Goal: Task Accomplishment & Management: Manage account settings

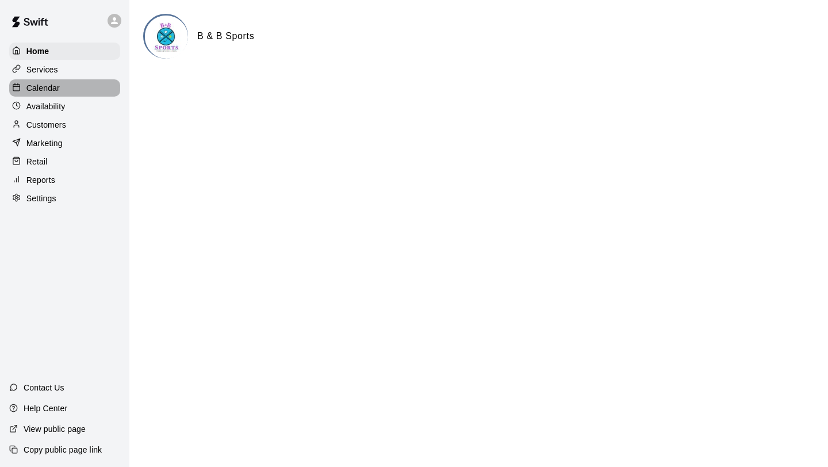
click at [83, 90] on div "Calendar" at bounding box center [64, 87] width 111 height 17
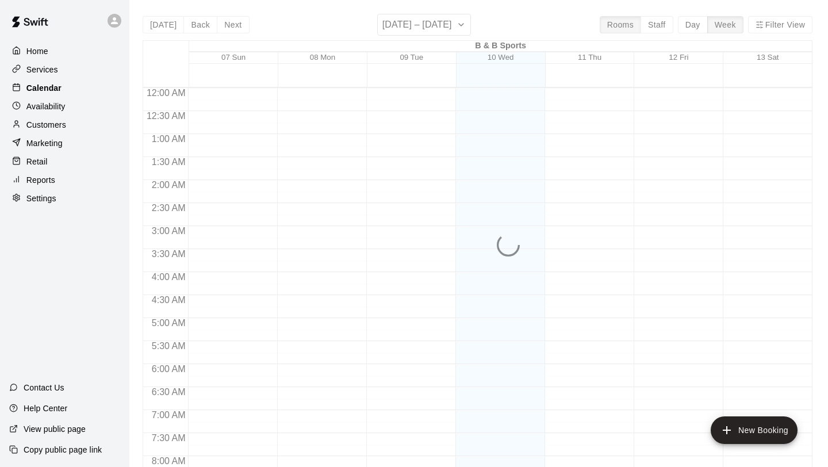
scroll to position [666, 0]
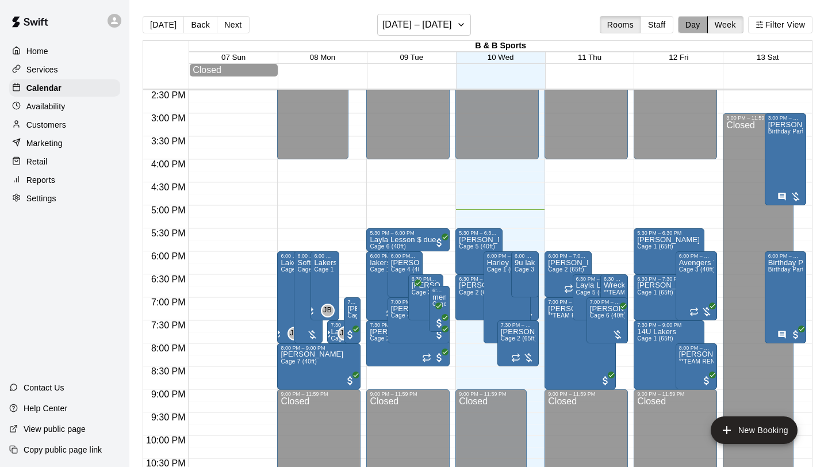
click at [692, 25] on button "Day" at bounding box center [693, 24] width 30 height 17
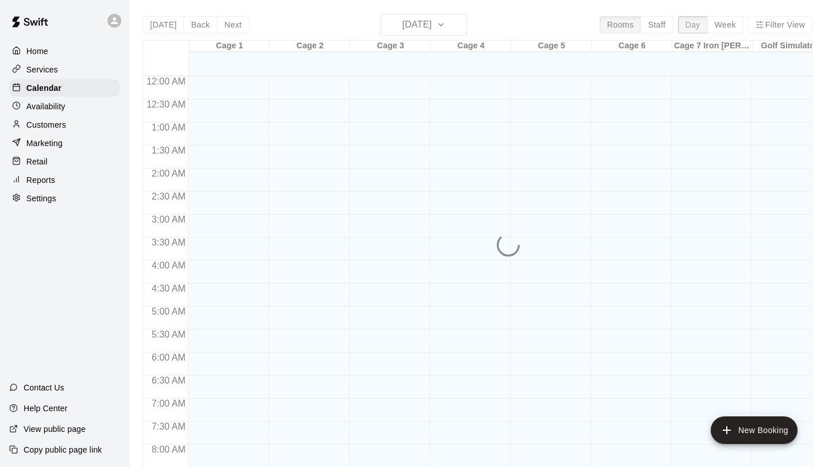
scroll to position [701, 0]
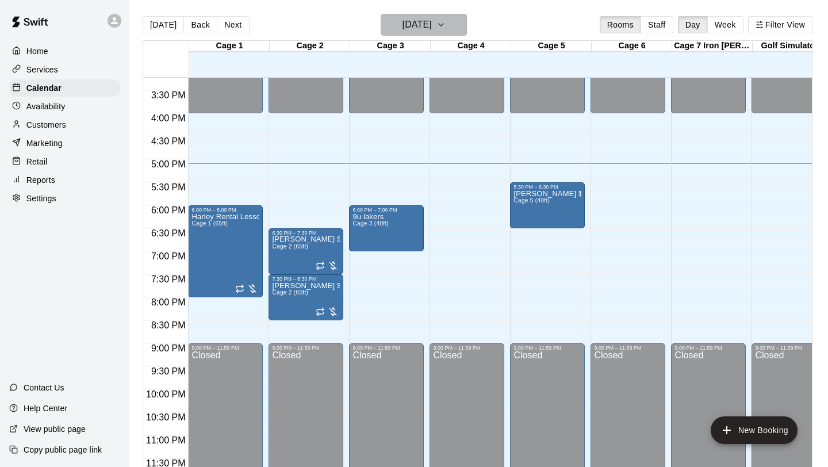
click at [445, 29] on icon "button" at bounding box center [440, 25] width 9 height 14
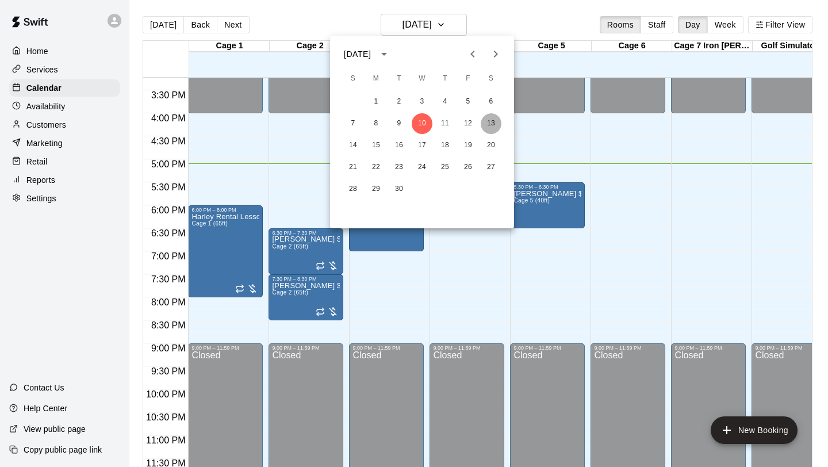
click at [489, 119] on button "13" at bounding box center [490, 123] width 21 height 21
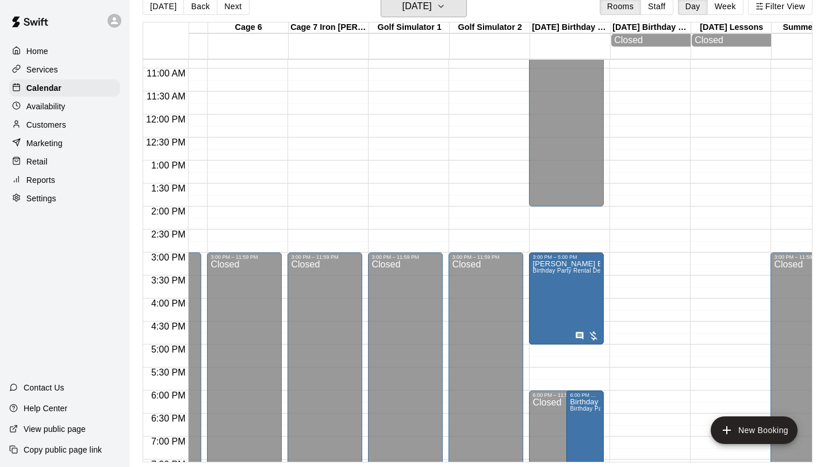
scroll to position [570, 383]
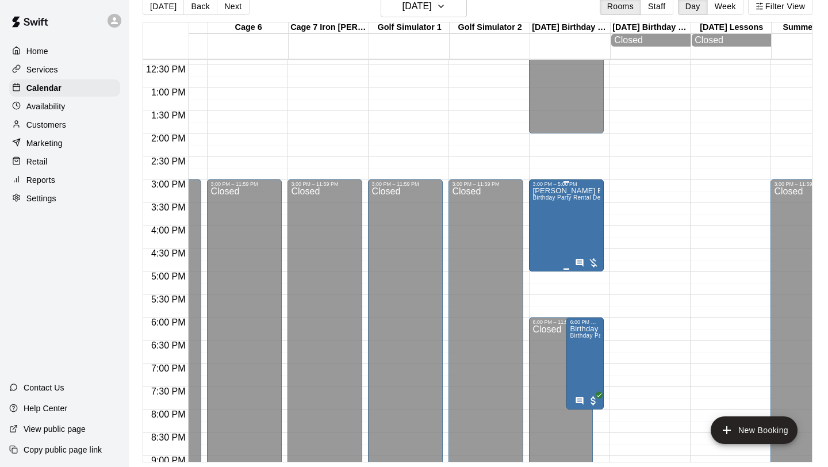
click at [594, 266] on div at bounding box center [587, 262] width 24 height 11
click at [586, 298] on img "edit" at bounding box center [586, 296] width 13 height 13
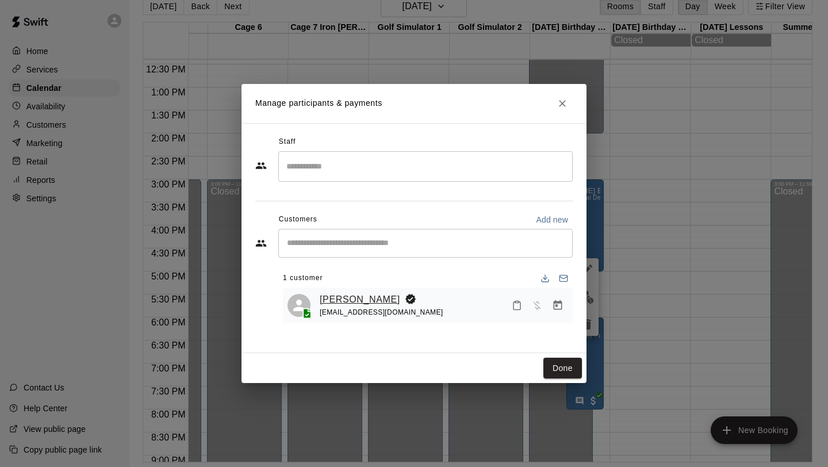
click at [357, 298] on link "[PERSON_NAME]" at bounding box center [360, 299] width 80 height 15
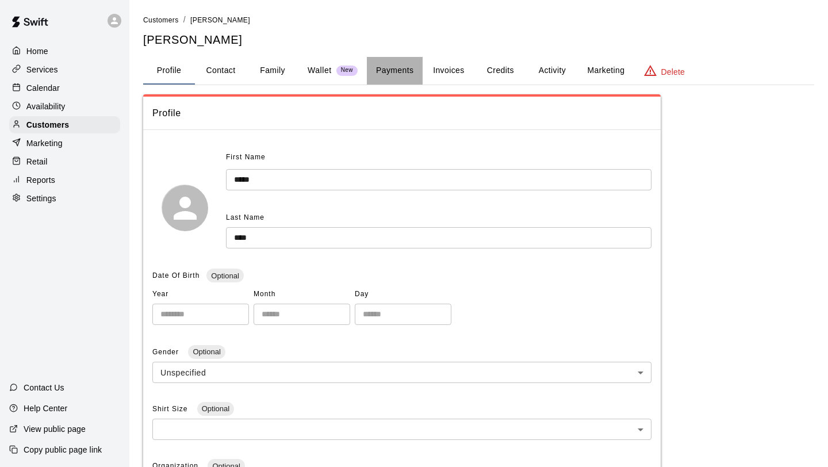
click at [388, 80] on button "Payments" at bounding box center [395, 71] width 56 height 28
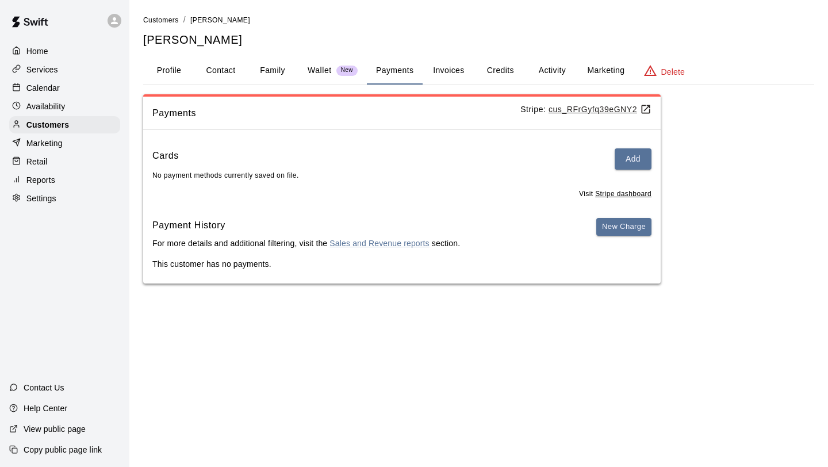
click at [455, 72] on button "Invoices" at bounding box center [448, 71] width 52 height 28
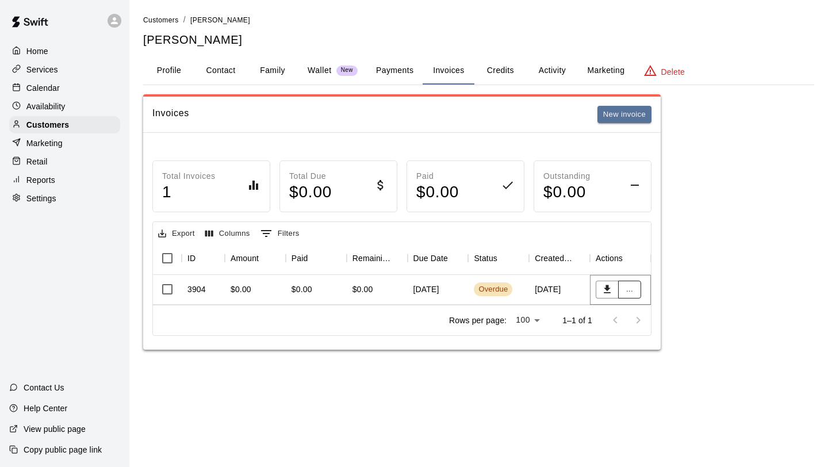
click at [629, 292] on button "..." at bounding box center [629, 289] width 23 height 18
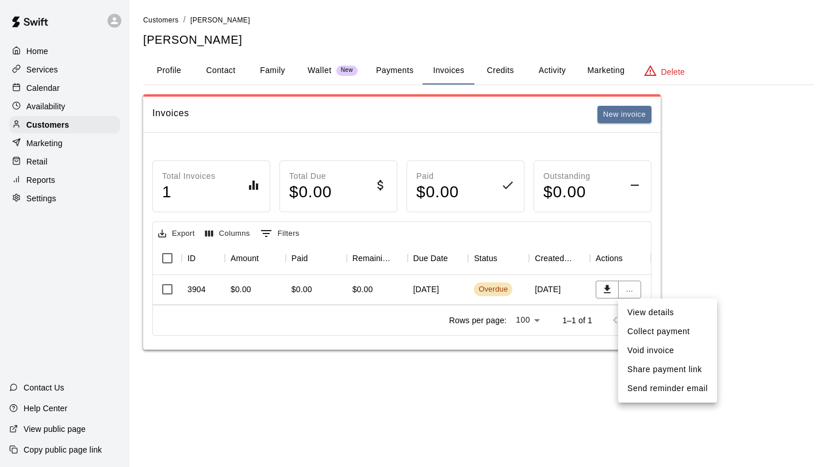
click at [652, 386] on li "Send reminder email" at bounding box center [667, 388] width 99 height 19
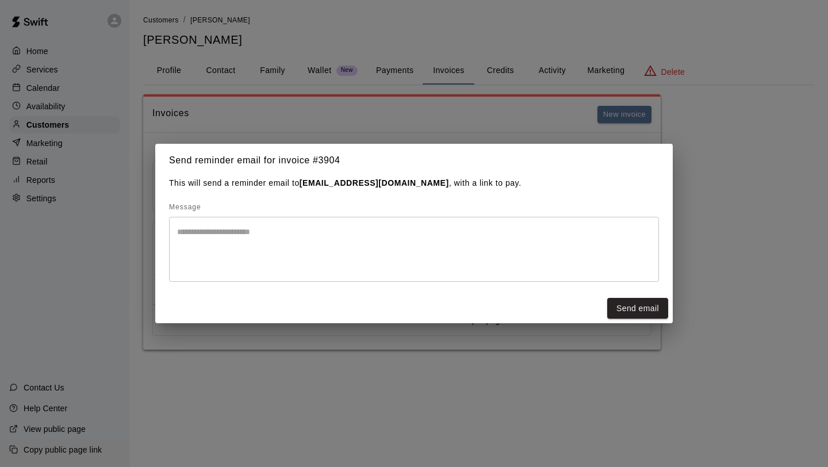
click at [362, 257] on textarea at bounding box center [414, 249] width 474 height 46
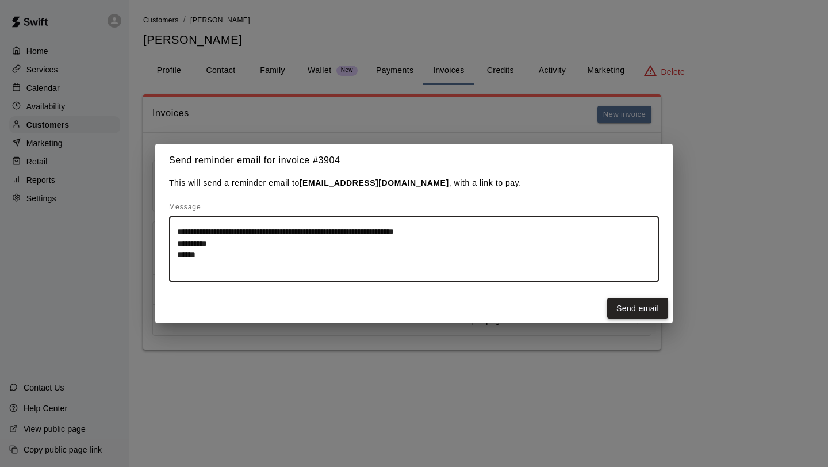
type textarea "**********"
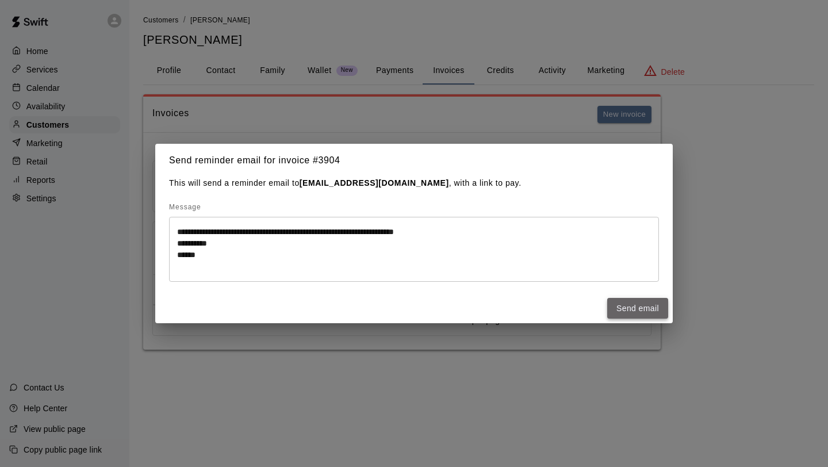
click at [653, 305] on button "Send email" at bounding box center [637, 308] width 61 height 21
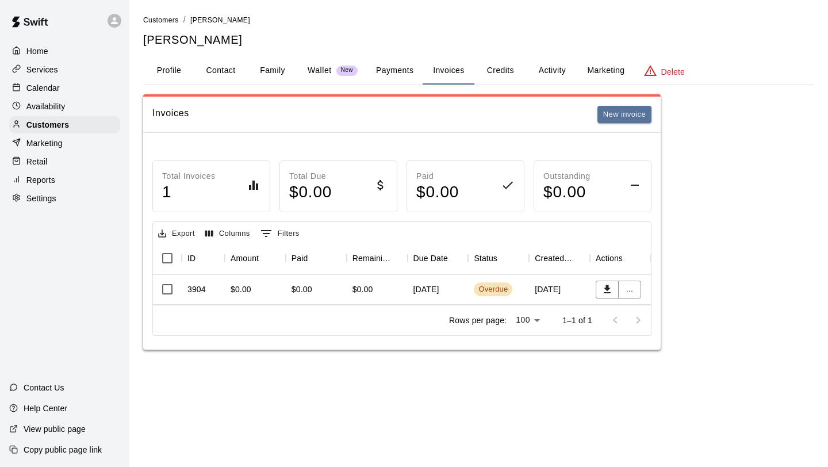
click at [82, 90] on div "Calendar" at bounding box center [64, 87] width 111 height 17
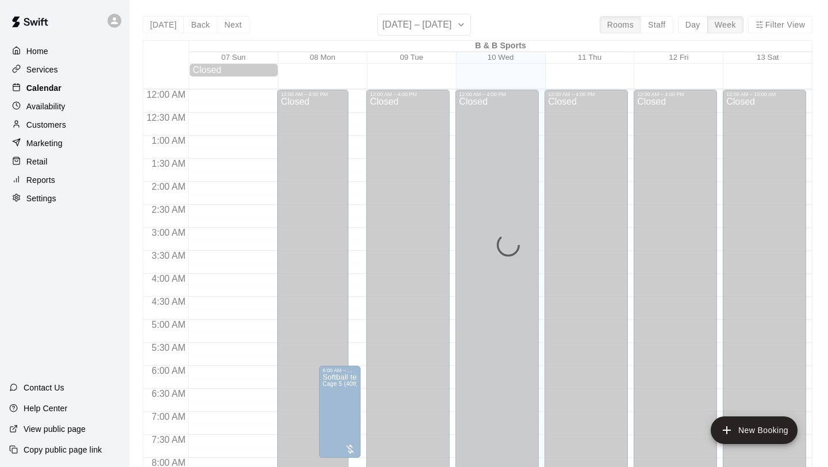
scroll to position [666, 0]
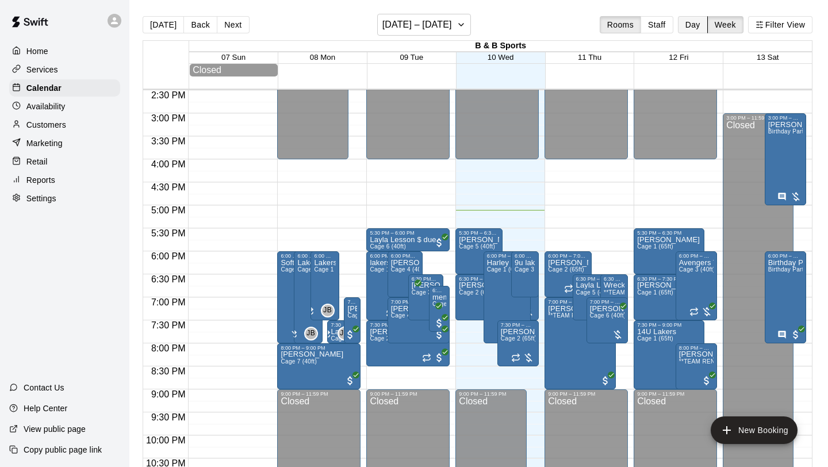
click at [693, 33] on div "[DATE] Back Next [DATE] – [DATE] Rooms Staff Day Week Filter View" at bounding box center [478, 27] width 670 height 26
click at [692, 32] on button "Day" at bounding box center [693, 24] width 30 height 17
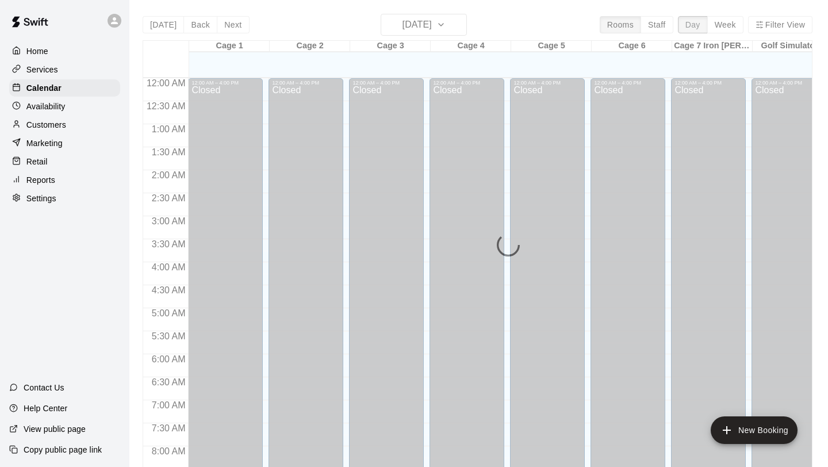
scroll to position [703, 0]
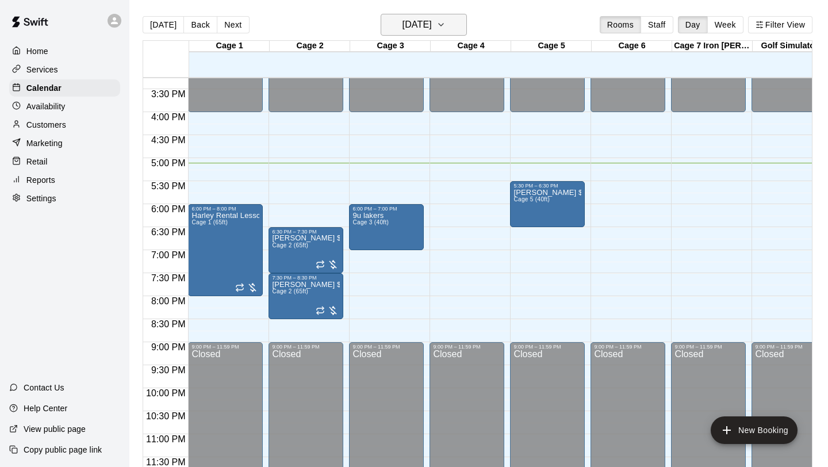
click at [457, 21] on button "[DATE]" at bounding box center [423, 25] width 86 height 22
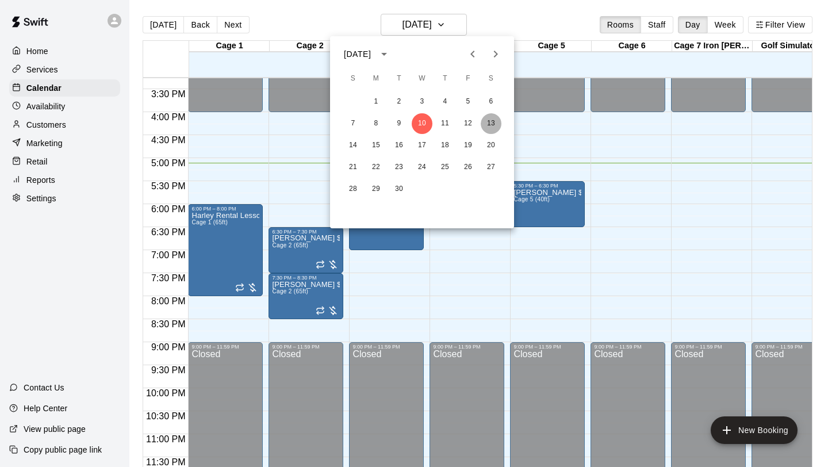
click at [493, 124] on button "13" at bounding box center [490, 123] width 21 height 21
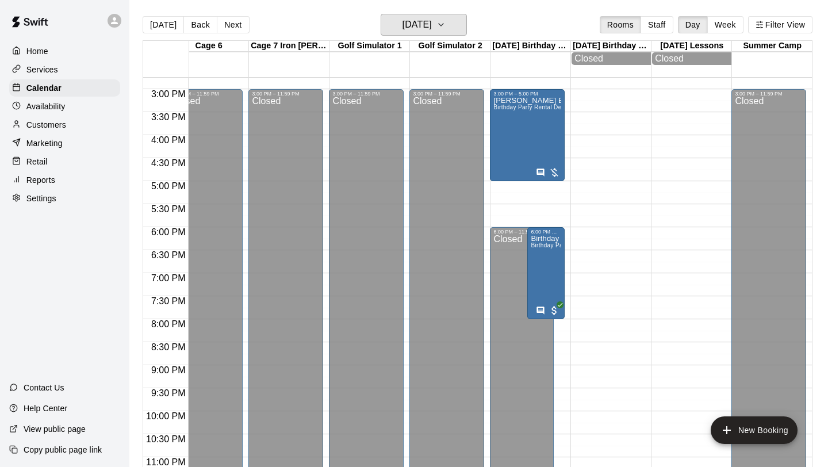
scroll to position [698, 423]
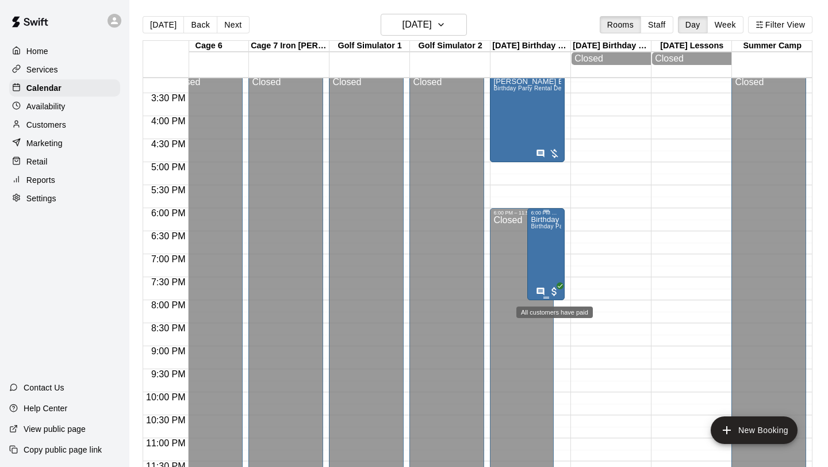
click at [559, 289] on icon "All customers have paid" at bounding box center [559, 285] width 7 height 7
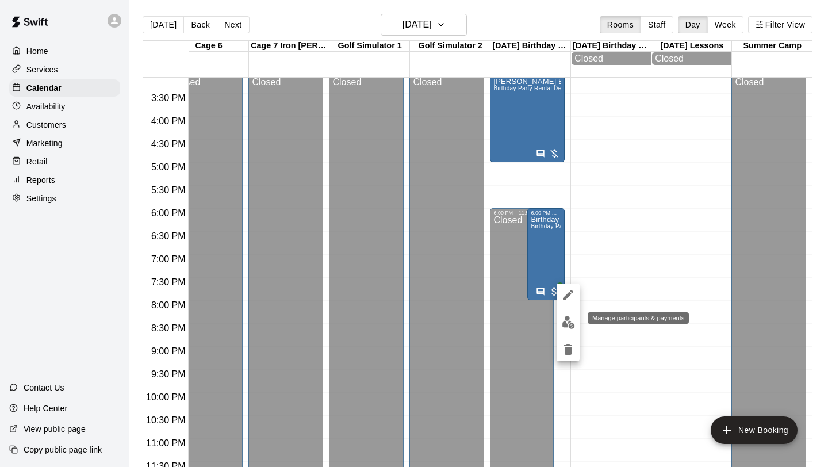
click at [570, 318] on img "edit" at bounding box center [568, 322] width 13 height 13
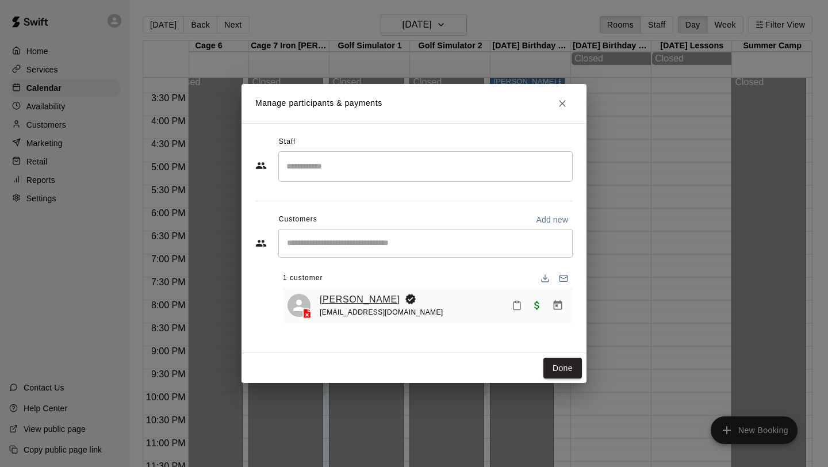
click at [368, 301] on link "[PERSON_NAME]" at bounding box center [360, 299] width 80 height 15
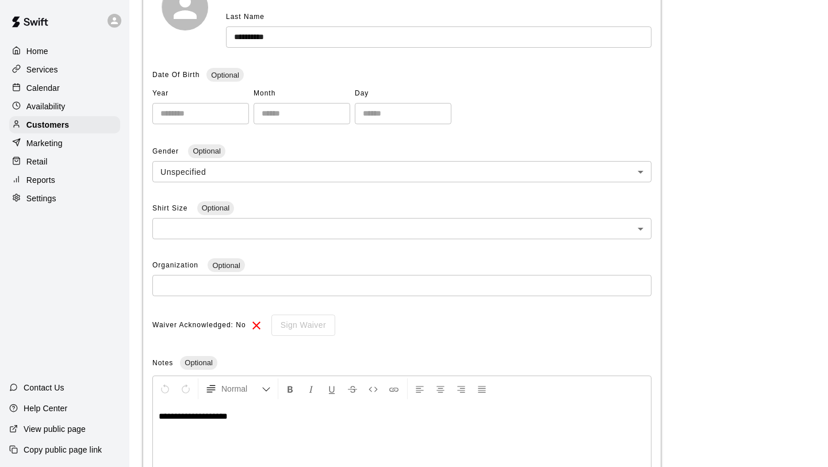
scroll to position [301, 0]
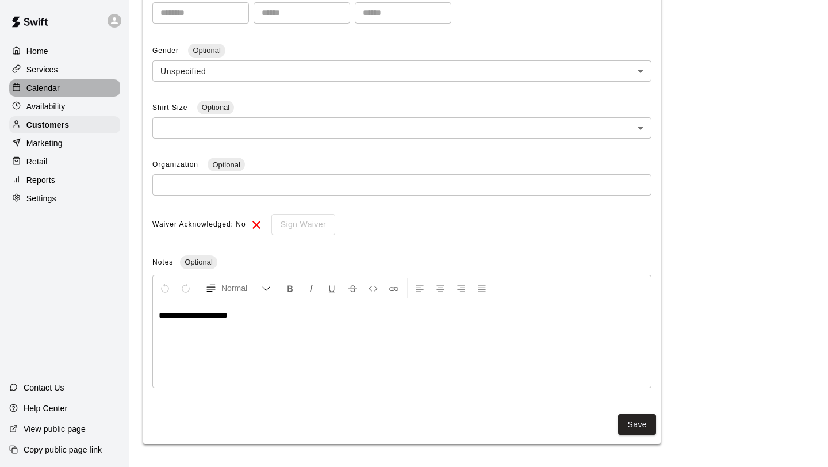
click at [69, 87] on div "Calendar" at bounding box center [64, 87] width 111 height 17
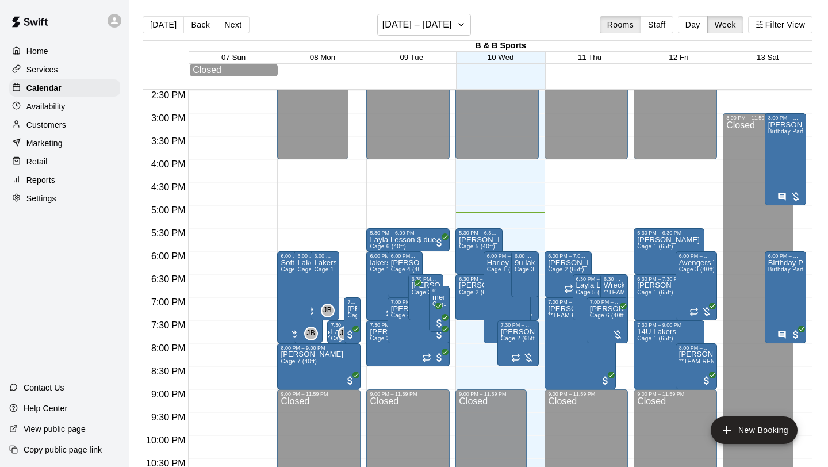
scroll to position [18, 0]
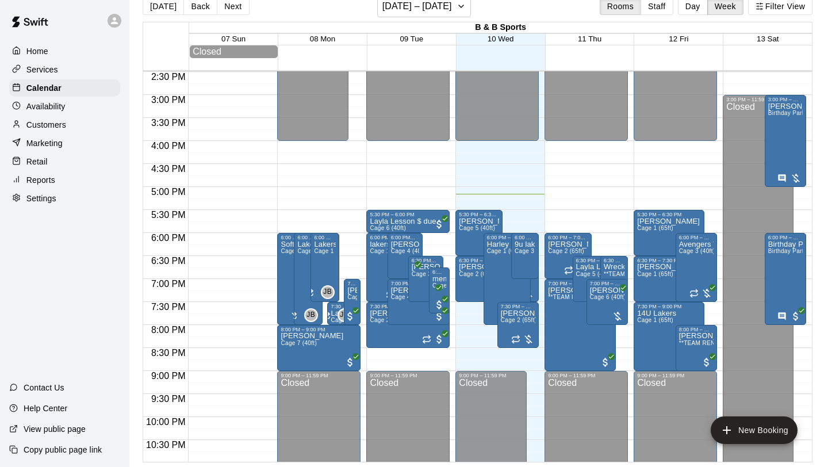
click at [61, 407] on p "Help Center" at bounding box center [46, 407] width 44 height 11
click at [57, 88] on p "Calendar" at bounding box center [43, 87] width 35 height 11
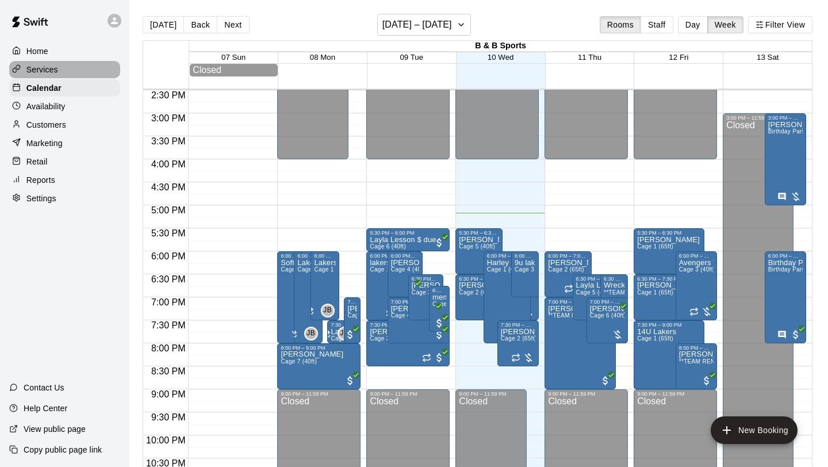
click at [59, 76] on div "Services" at bounding box center [64, 69] width 111 height 17
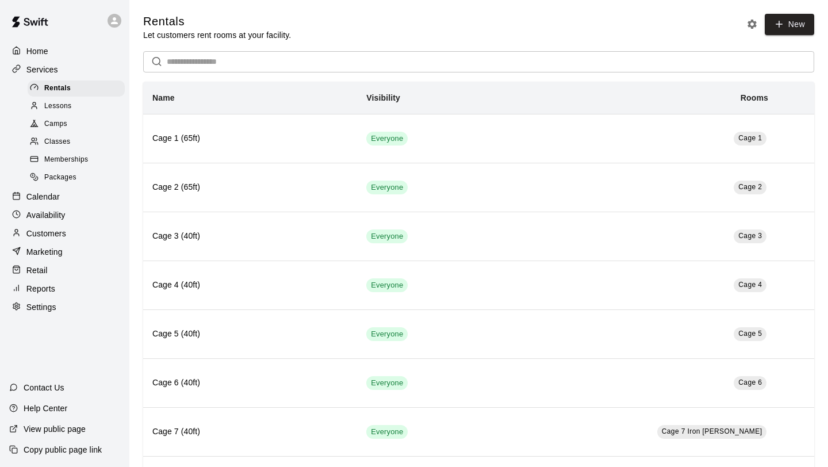
click at [73, 165] on span "Memberships" at bounding box center [66, 159] width 44 height 11
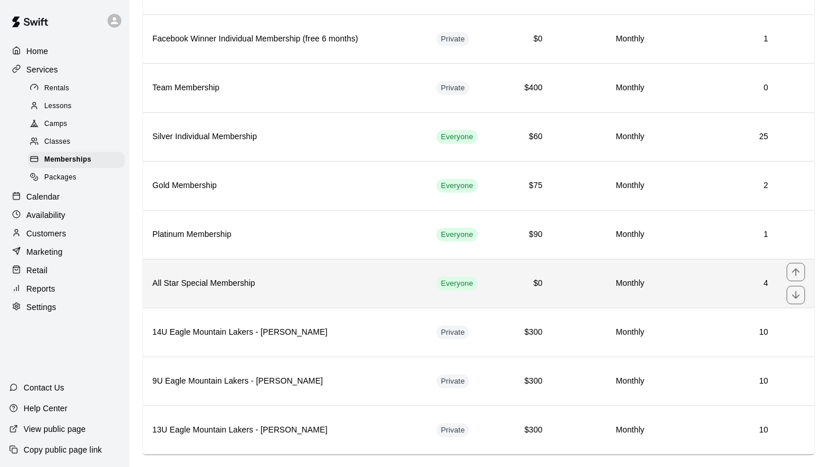
scroll to position [149, 0]
click at [343, 288] on h6 "All Star Special Membership" at bounding box center [285, 282] width 266 height 13
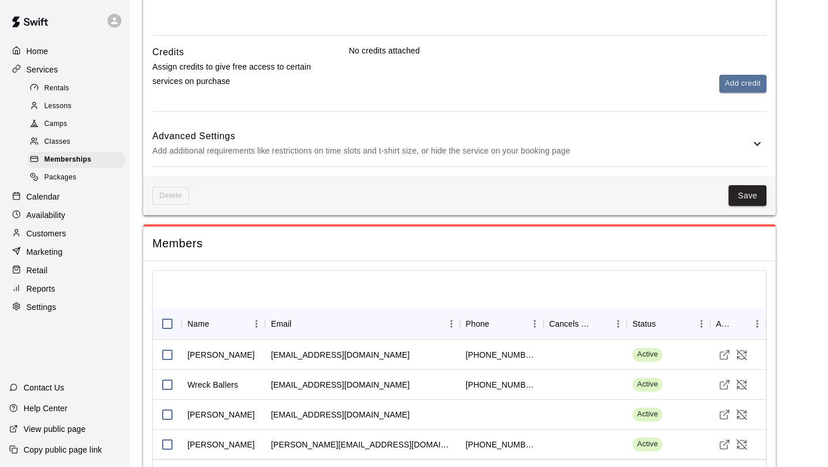
scroll to position [670, 0]
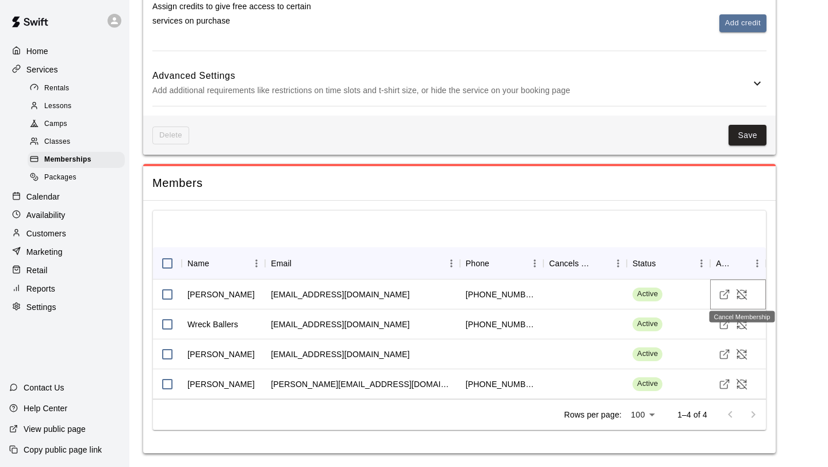
click at [747, 295] on button "Cancel Membership" at bounding box center [741, 294] width 17 height 17
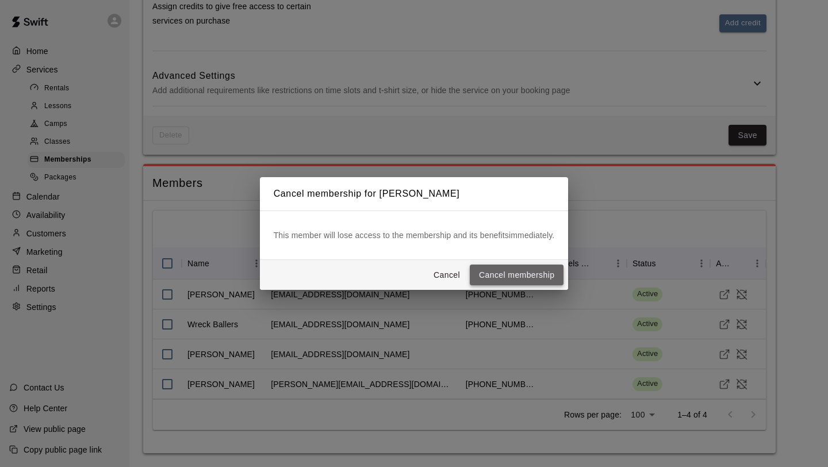
click at [521, 275] on button "Cancel membership" at bounding box center [517, 274] width 94 height 21
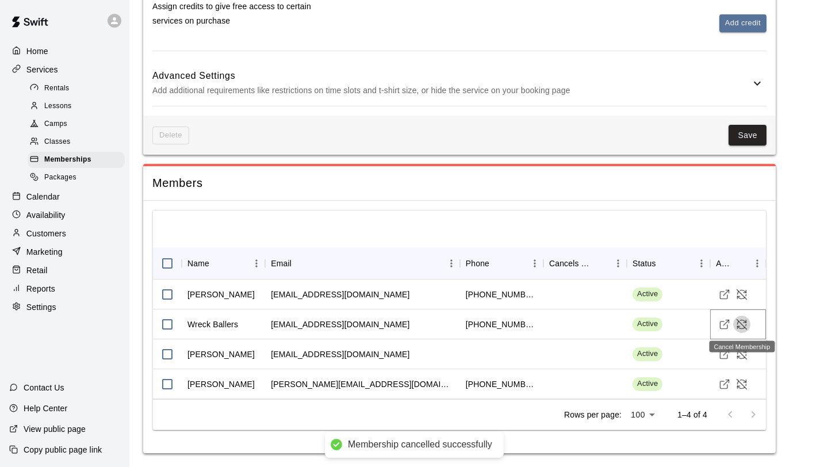
click at [744, 326] on icon "Cancel Membership" at bounding box center [741, 323] width 11 height 11
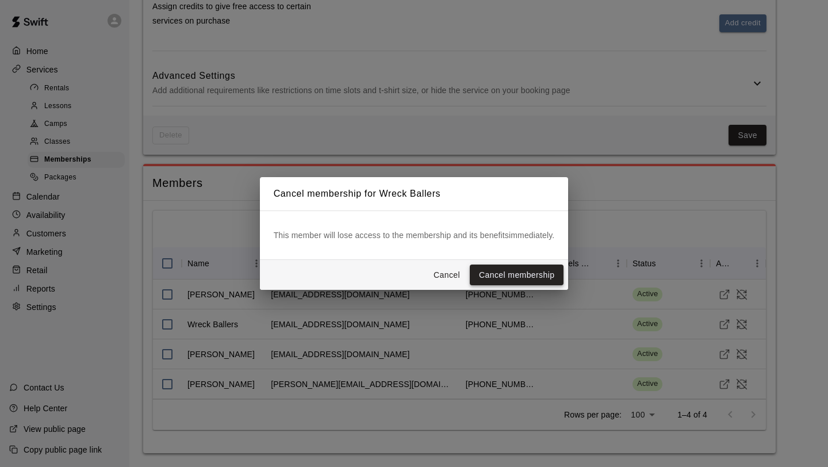
click at [551, 278] on button "Cancel membership" at bounding box center [517, 274] width 94 height 21
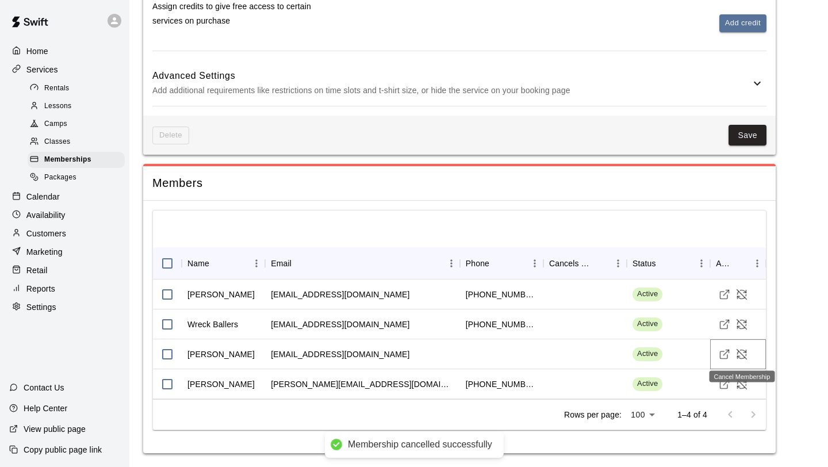
click at [741, 354] on icon "Cancel Membership" at bounding box center [742, 354] width 10 height 10
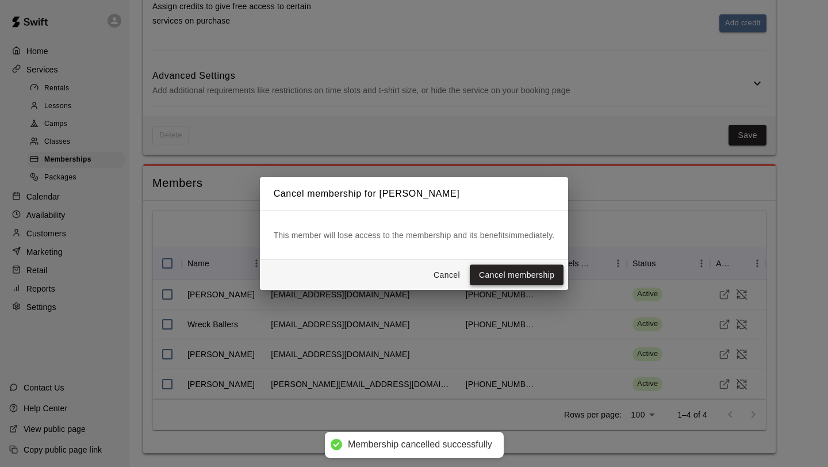
click at [550, 267] on button "Cancel membership" at bounding box center [517, 274] width 94 height 21
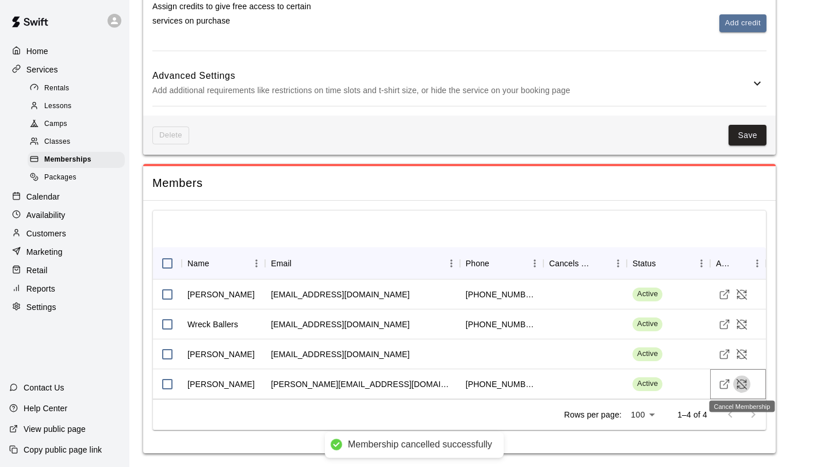
click at [739, 386] on icon "Cancel Membership" at bounding box center [738, 387] width 2 height 2
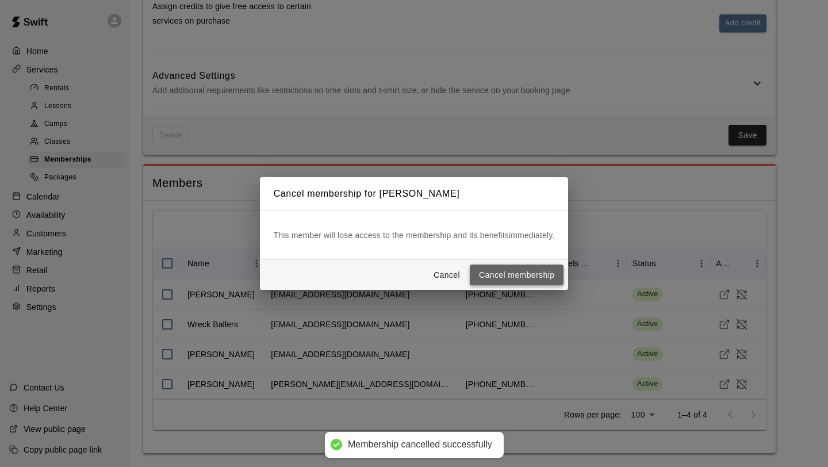
click at [540, 264] on button "Cancel membership" at bounding box center [517, 274] width 94 height 21
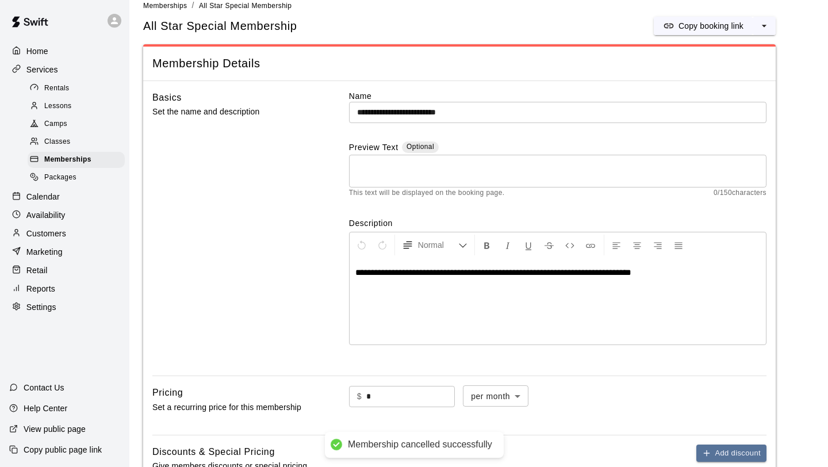
scroll to position [0, 0]
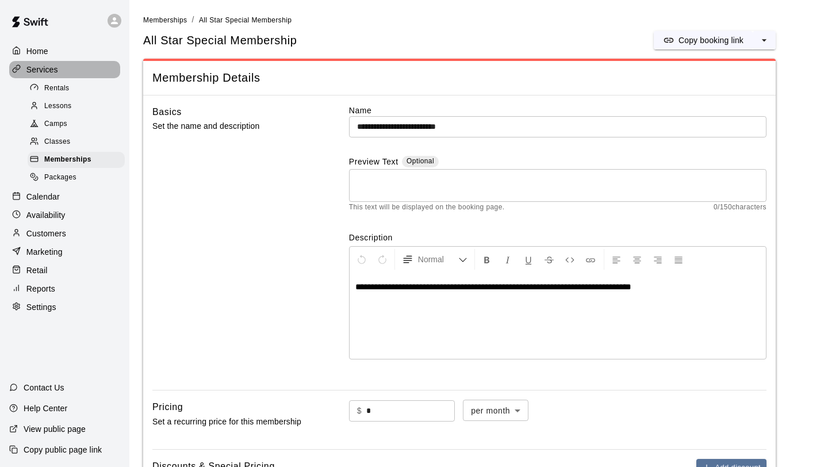
click at [69, 70] on div "Services" at bounding box center [64, 69] width 111 height 17
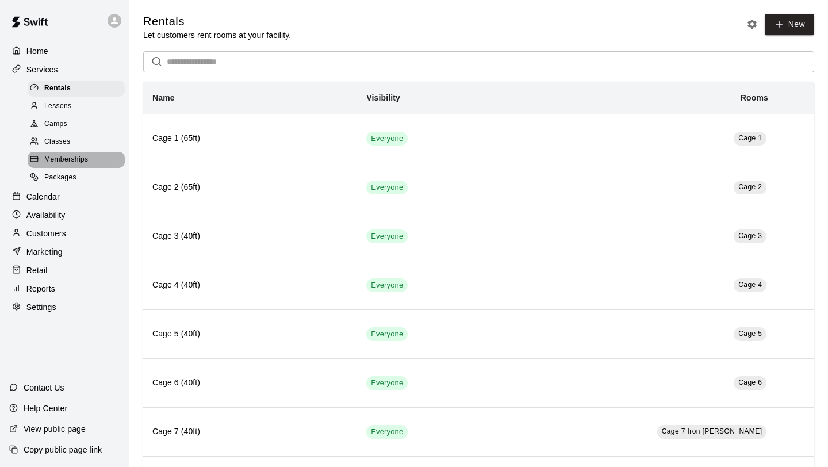
click at [86, 160] on span "Memberships" at bounding box center [66, 159] width 44 height 11
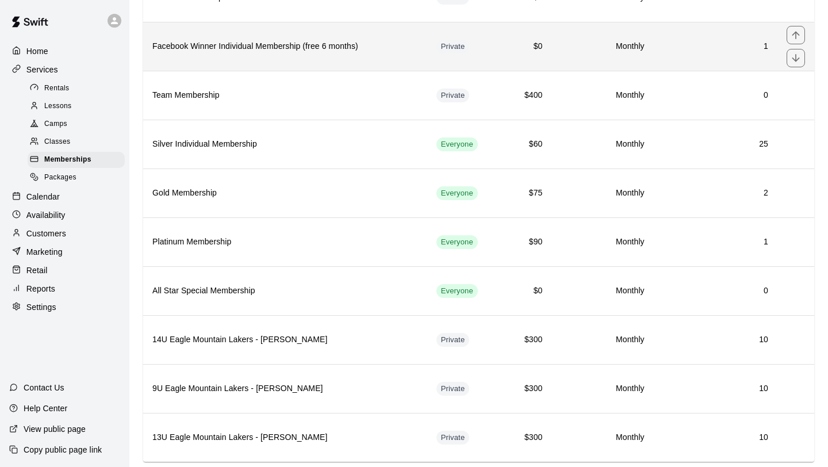
scroll to position [168, 0]
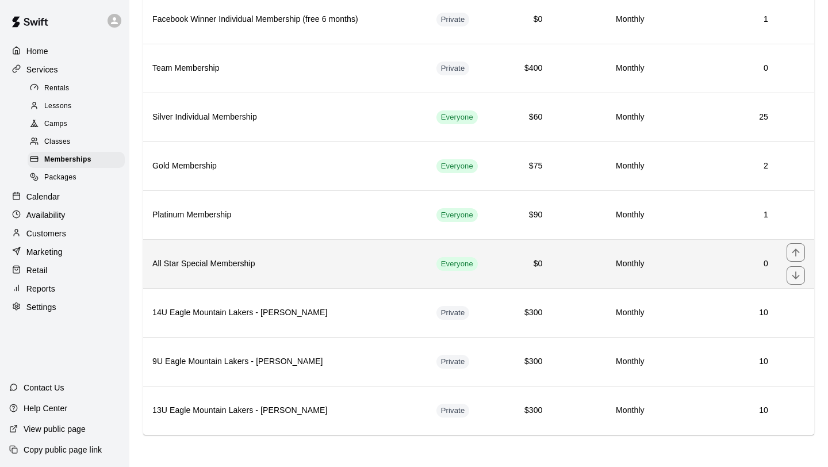
click at [297, 262] on h6 "All Star Special Membership" at bounding box center [285, 263] width 266 height 13
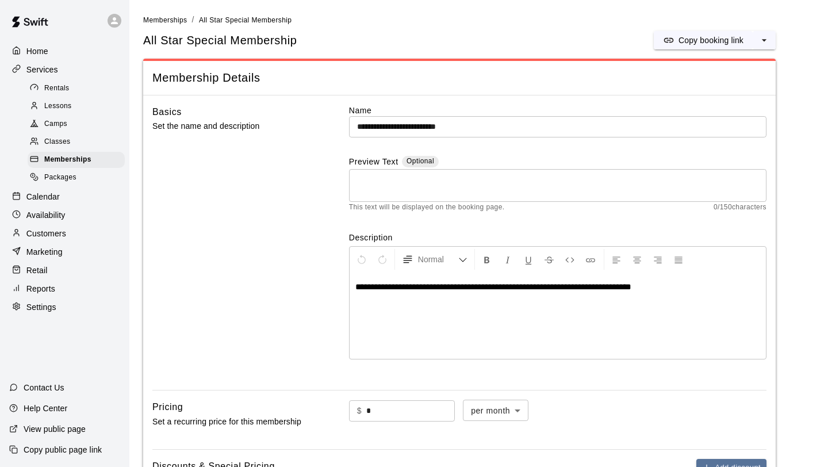
scroll to position [670, 0]
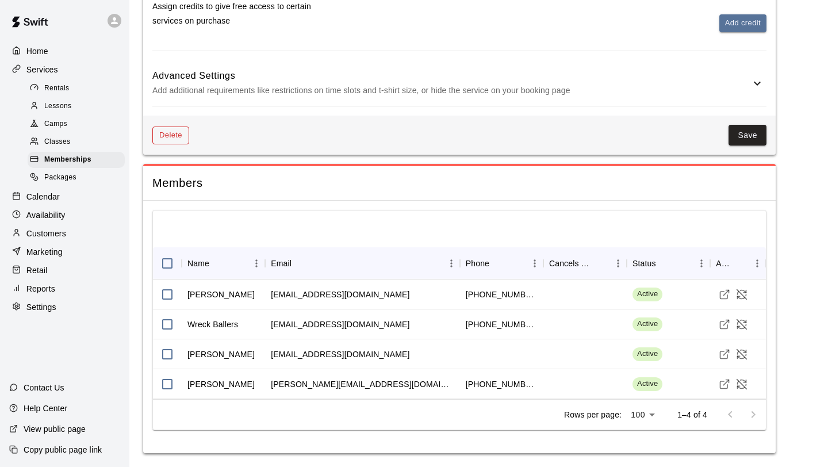
click at [170, 132] on button "Delete" at bounding box center [170, 135] width 37 height 18
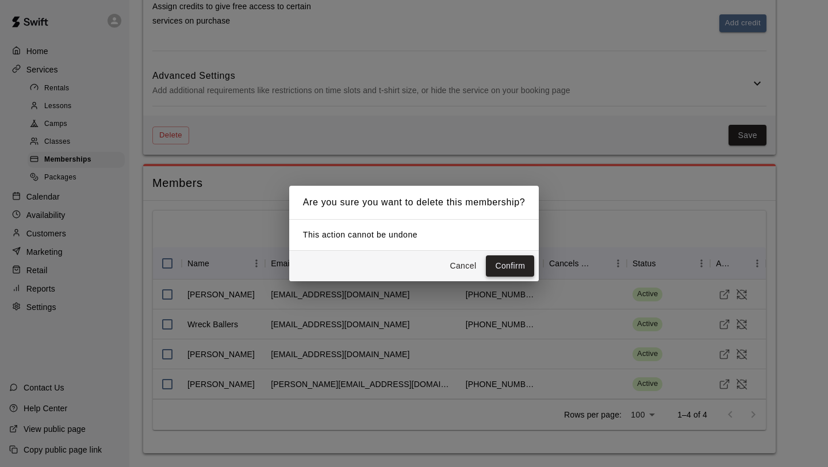
click at [508, 267] on button "Confirm" at bounding box center [510, 265] width 48 height 21
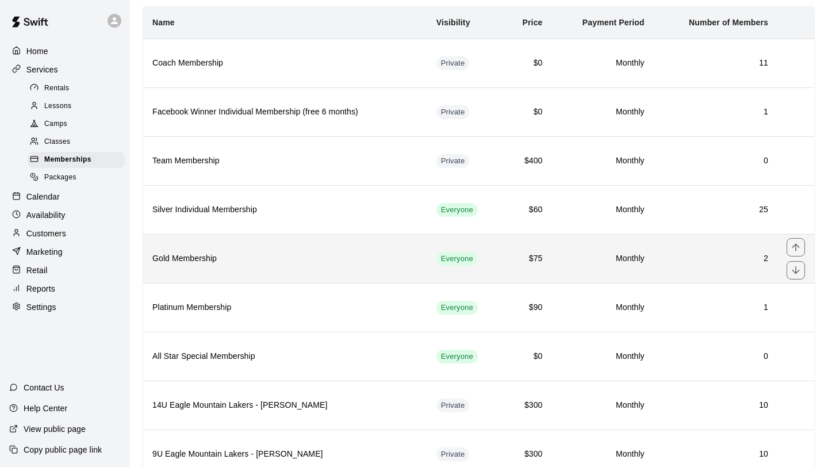
scroll to position [59, 0]
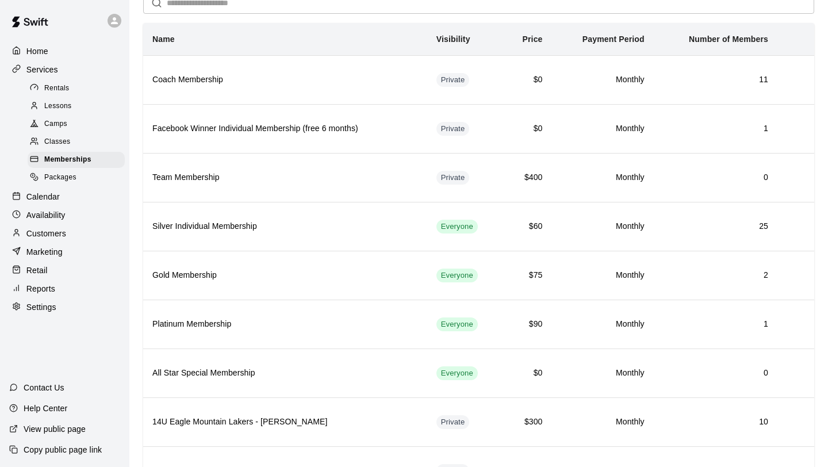
click at [81, 90] on div "Rentals" at bounding box center [76, 88] width 97 height 16
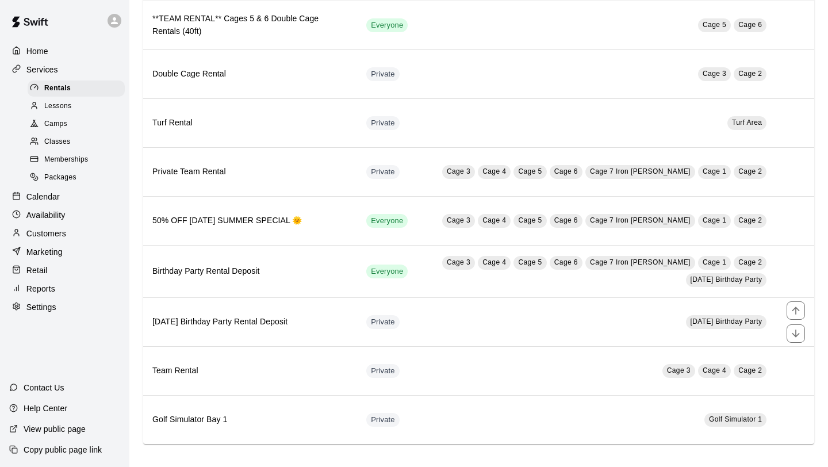
scroll to position [498, 0]
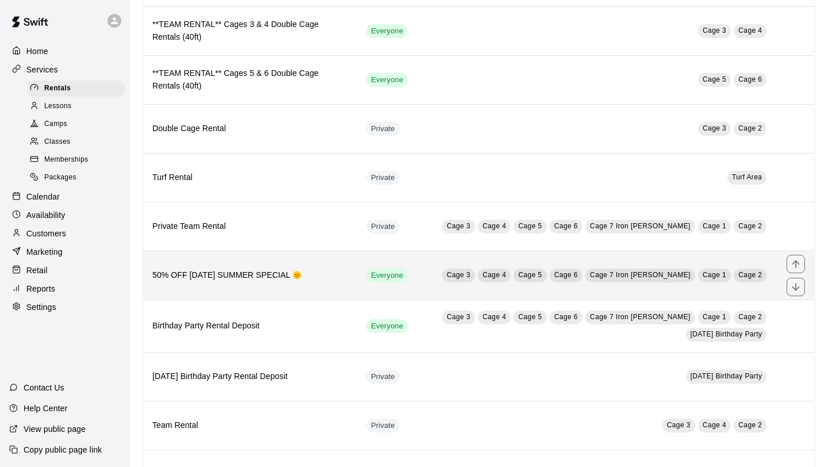
click at [339, 286] on th "50% OFF [DATE] SUMMER SPECIAL 🌞" at bounding box center [250, 275] width 214 height 49
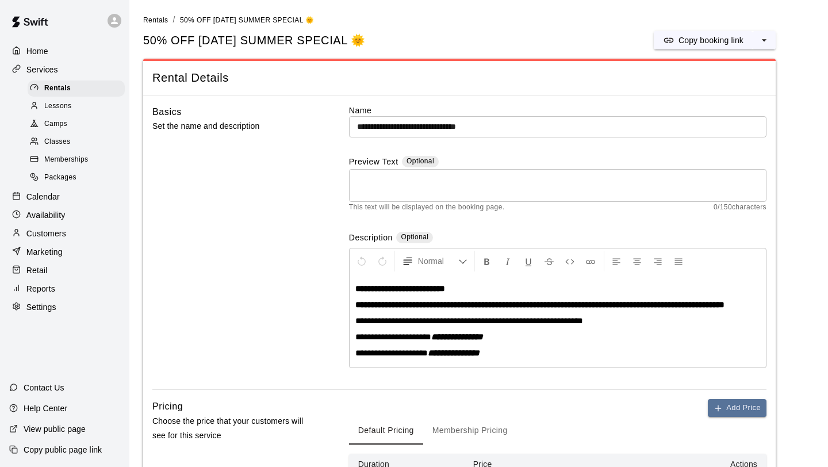
click at [485, 128] on input "**********" at bounding box center [557, 126] width 417 height 21
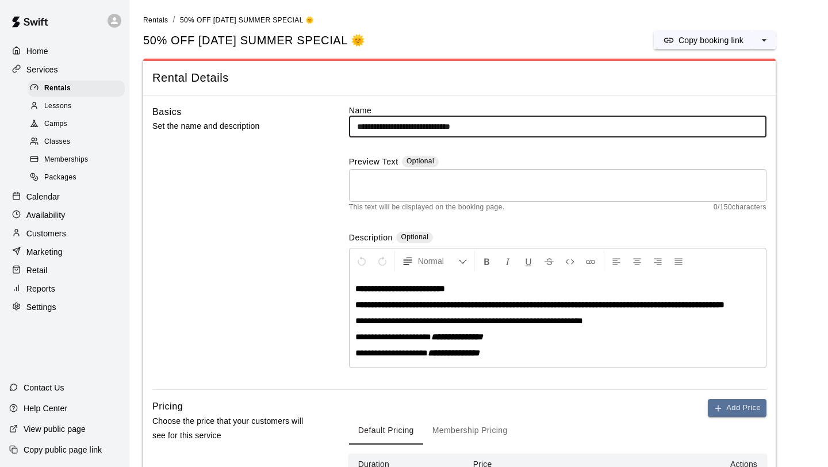
click at [532, 127] on input "**********" at bounding box center [557, 126] width 417 height 21
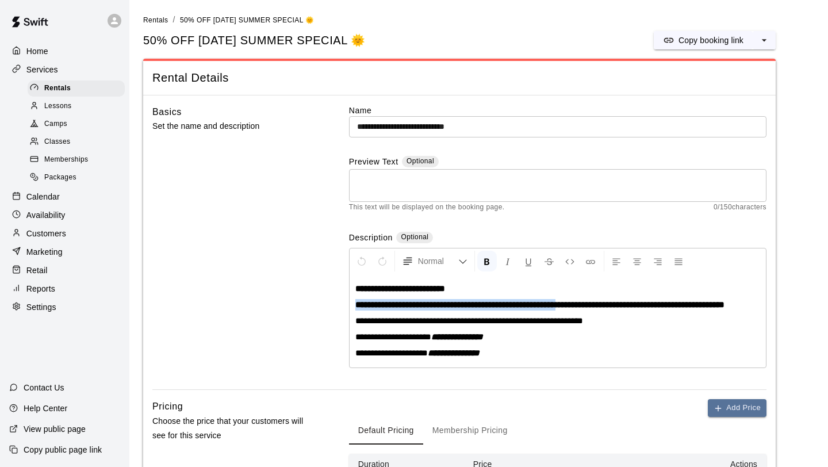
drag, startPoint x: 355, startPoint y: 305, endPoint x: 620, endPoint y: 304, distance: 265.0
click at [620, 305] on strong "**********" at bounding box center [539, 304] width 369 height 9
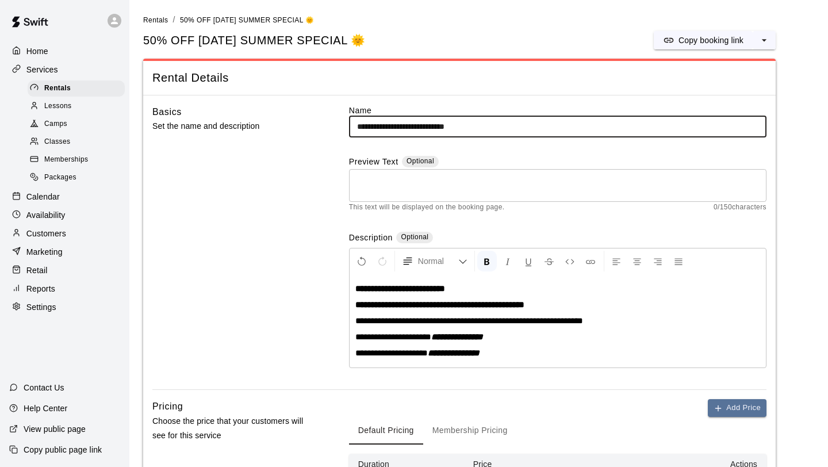
click at [462, 128] on input "**********" at bounding box center [557, 126] width 417 height 21
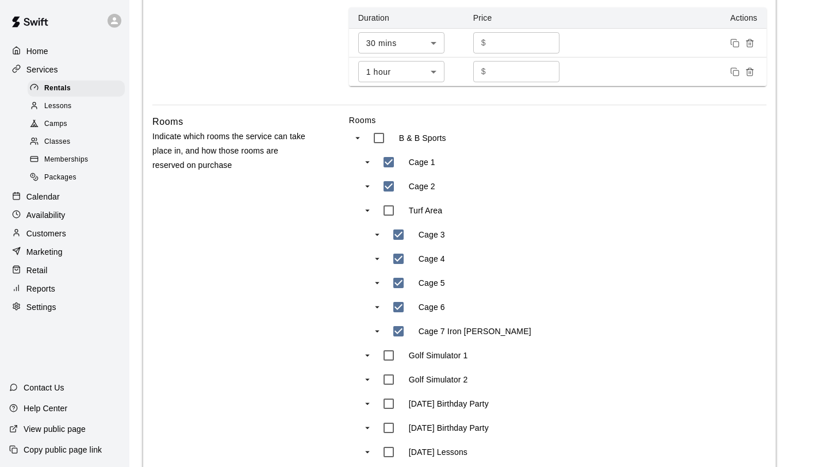
scroll to position [670, 0]
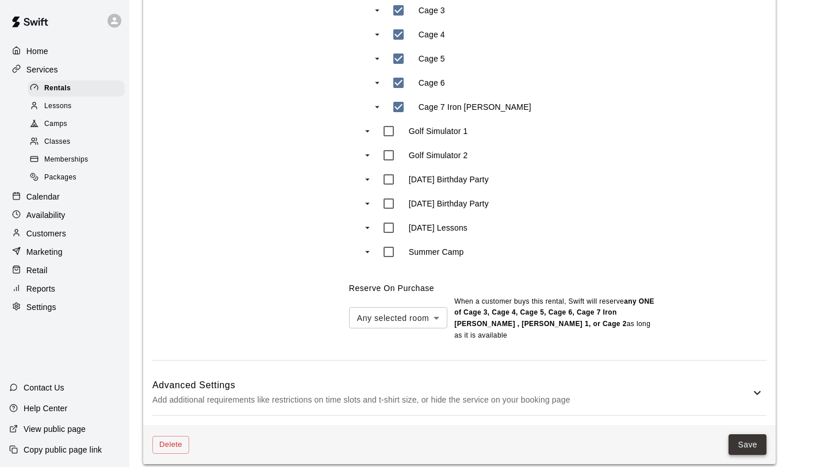
type input "**********"
click at [753, 434] on button "Save" at bounding box center [747, 444] width 38 height 21
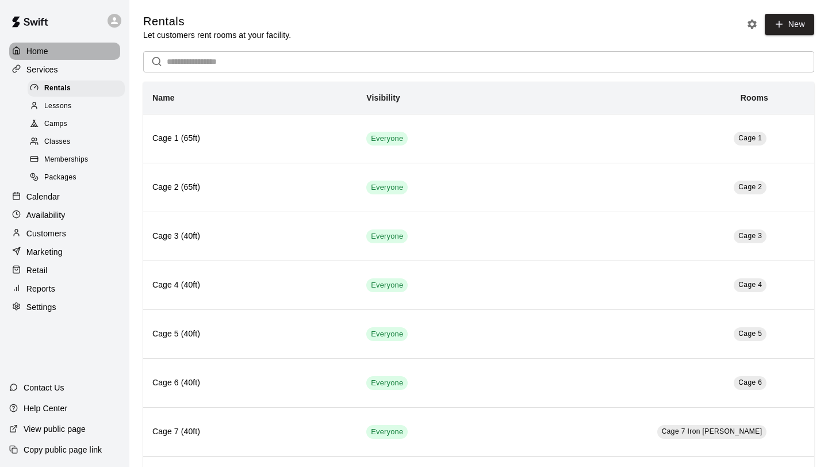
click at [49, 50] on div "Home" at bounding box center [64, 51] width 111 height 17
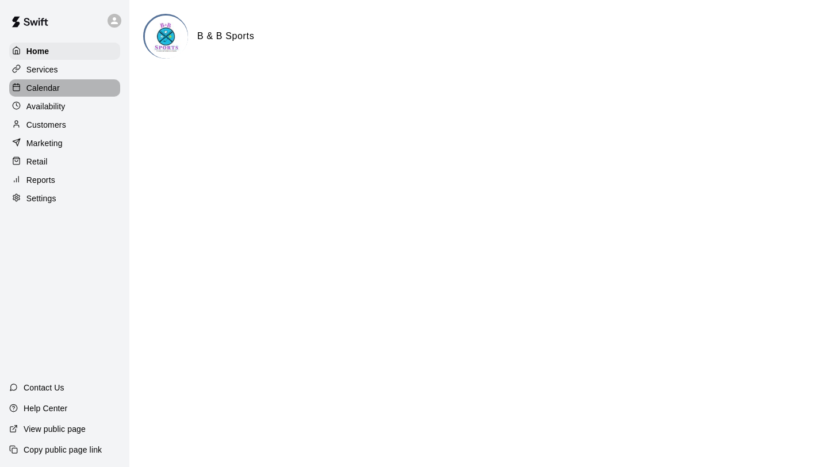
click at [52, 90] on p "Calendar" at bounding box center [42, 87] width 33 height 11
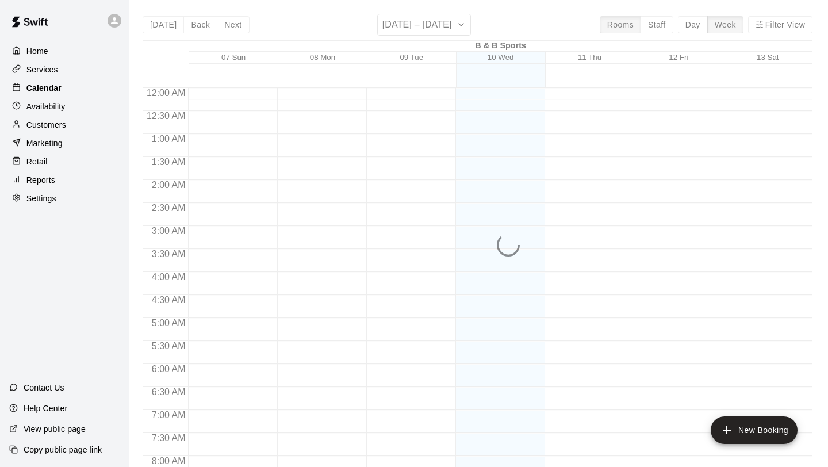
scroll to position [666, 0]
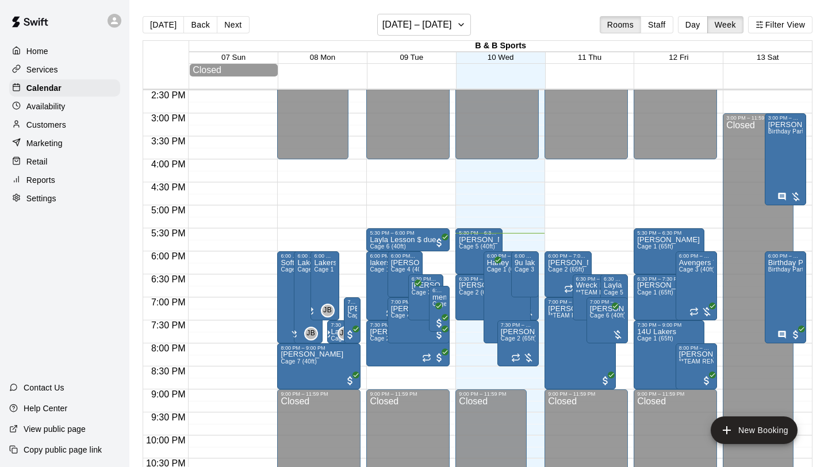
click at [62, 436] on div "View public page" at bounding box center [47, 428] width 95 height 21
click at [52, 410] on p "Help Center" at bounding box center [46, 407] width 44 height 11
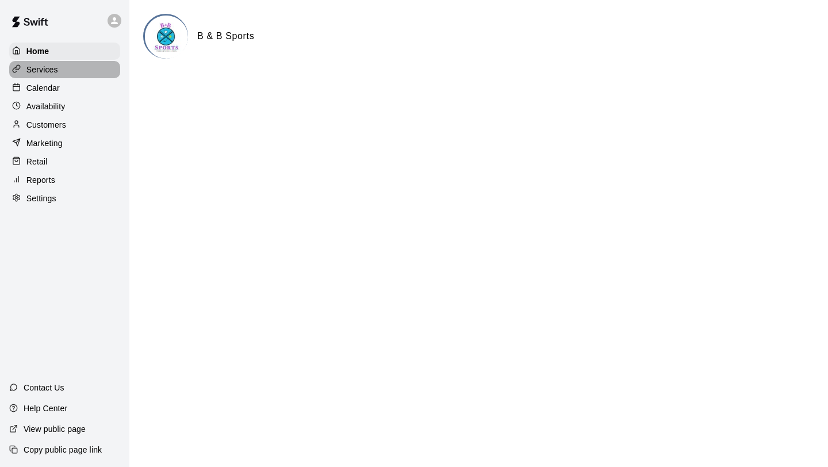
click at [65, 72] on div "Services" at bounding box center [64, 69] width 111 height 17
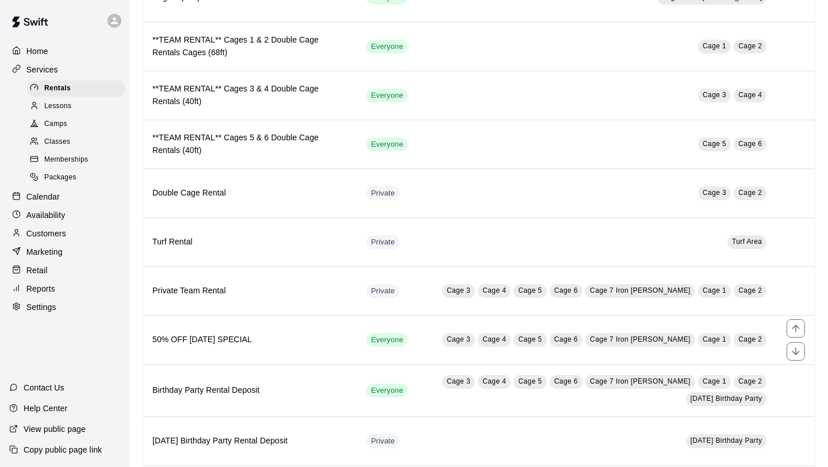
scroll to position [553, 0]
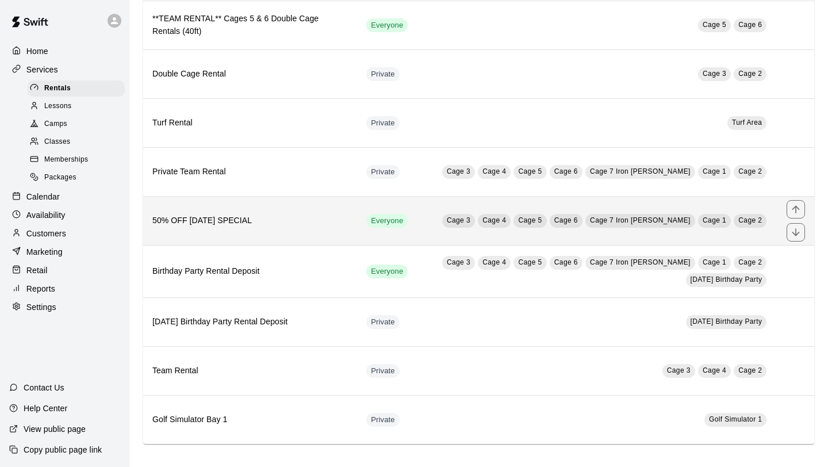
click at [293, 223] on h6 "50% OFF [DATE] SPECIAL" at bounding box center [249, 220] width 195 height 13
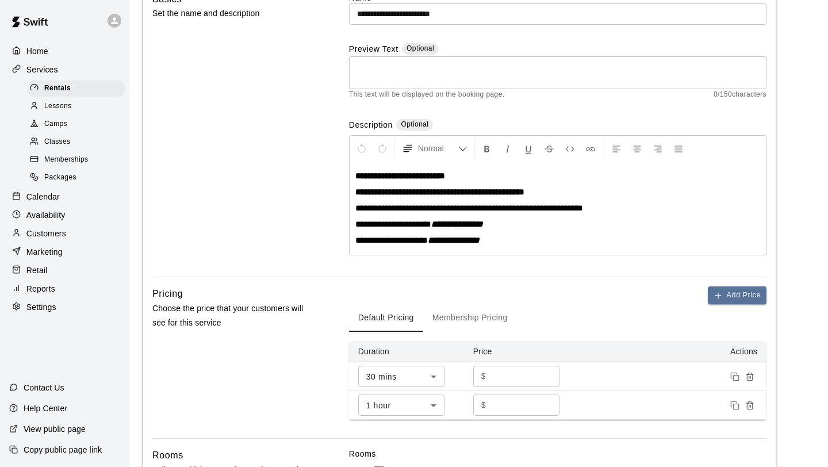
scroll to position [20, 0]
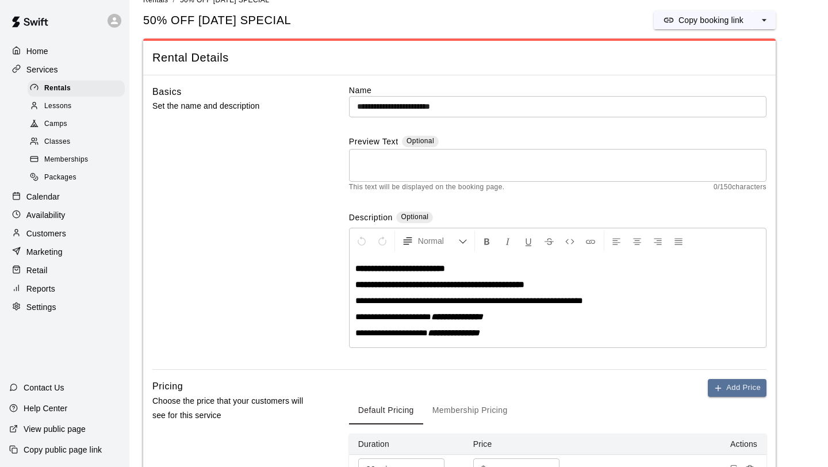
click at [53, 53] on div "Home" at bounding box center [64, 51] width 111 height 17
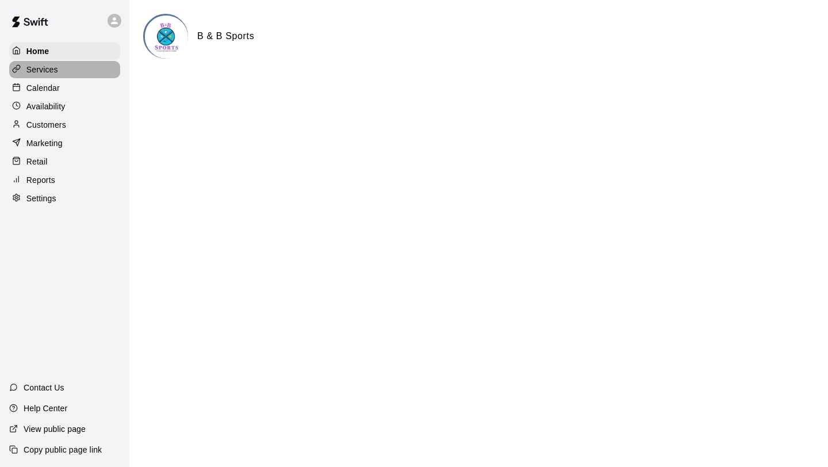
click at [51, 71] on p "Services" at bounding box center [42, 69] width 32 height 11
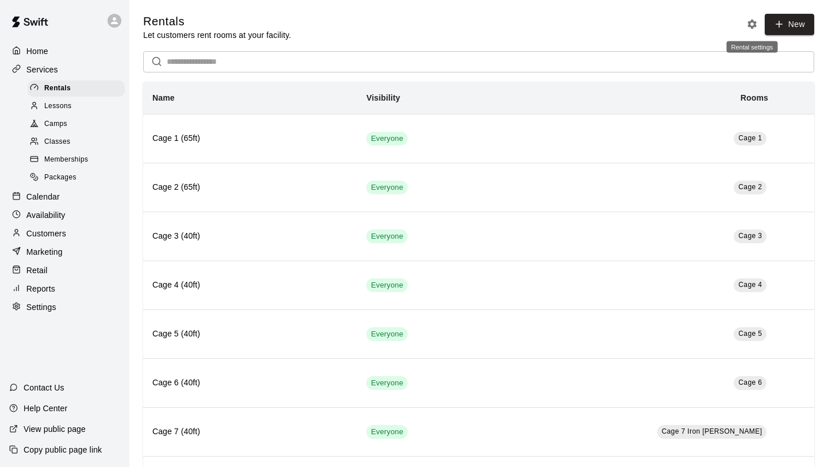
click at [752, 26] on icon "Rental settings" at bounding box center [751, 24] width 9 height 9
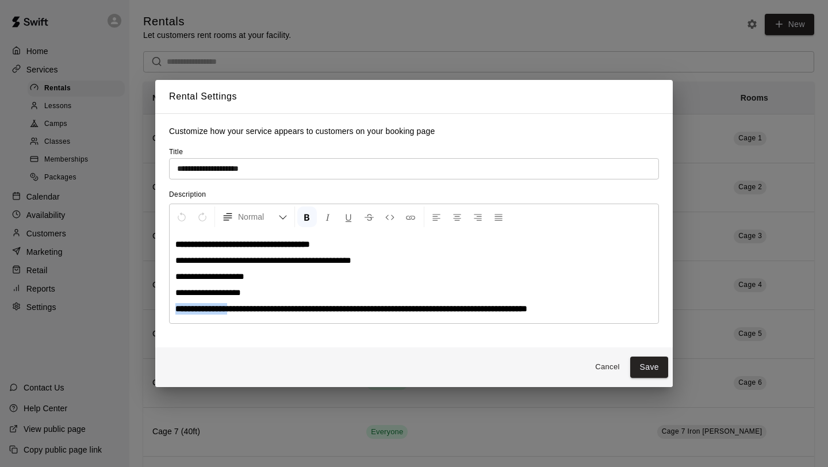
drag, startPoint x: 175, startPoint y: 310, endPoint x: 247, endPoint y: 304, distance: 71.5
click at [247, 311] on strong "**********" at bounding box center [351, 308] width 352 height 9
click at [472, 305] on strong "**********" at bounding box center [323, 308] width 297 height 9
click at [651, 361] on button "Save" at bounding box center [649, 366] width 38 height 21
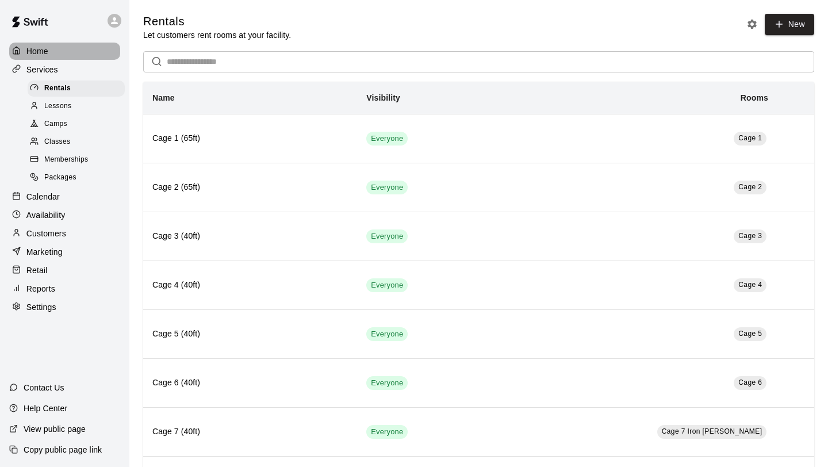
click at [51, 52] on div "Home" at bounding box center [64, 51] width 111 height 17
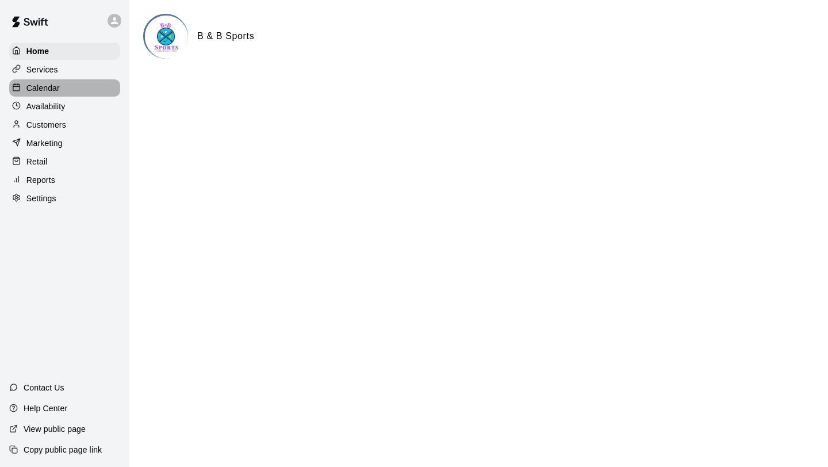
click at [57, 86] on p "Calendar" at bounding box center [42, 87] width 33 height 11
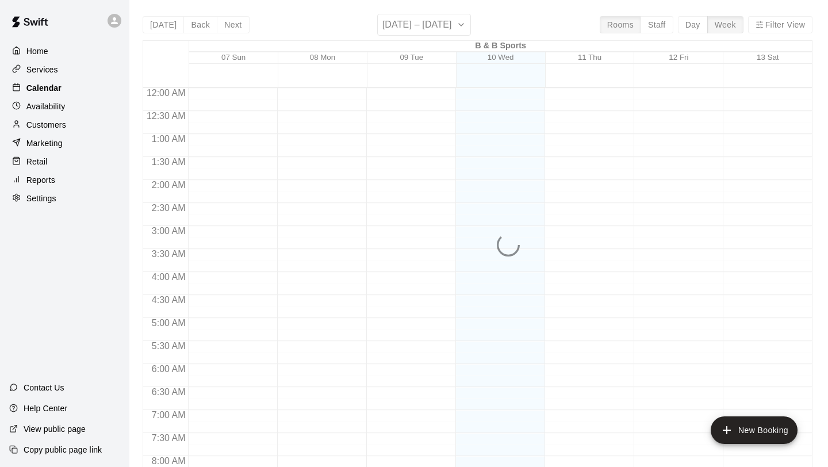
scroll to position [666, 0]
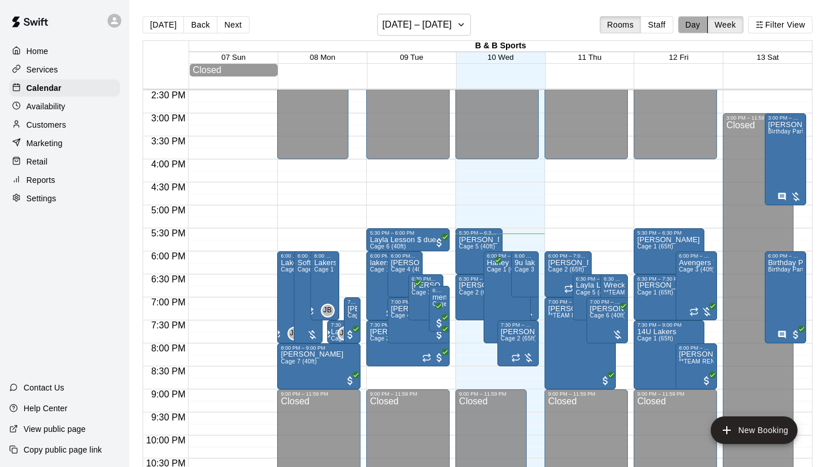
click at [691, 27] on button "Day" at bounding box center [693, 24] width 30 height 17
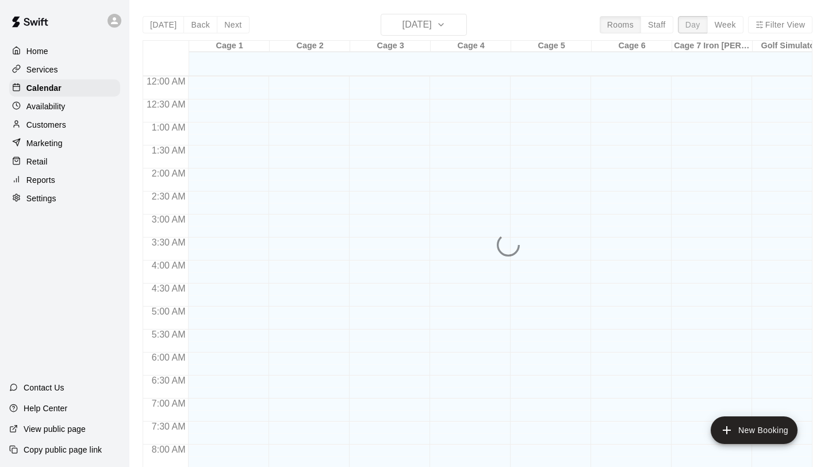
scroll to position [701, 0]
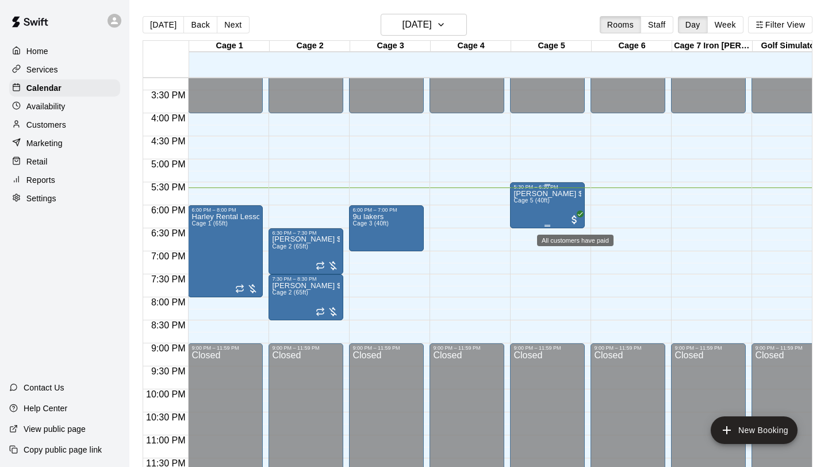
click at [583, 217] on icon "All customers have paid" at bounding box center [579, 213] width 7 height 7
click at [587, 227] on icon "edit" at bounding box center [589, 223] width 14 height 14
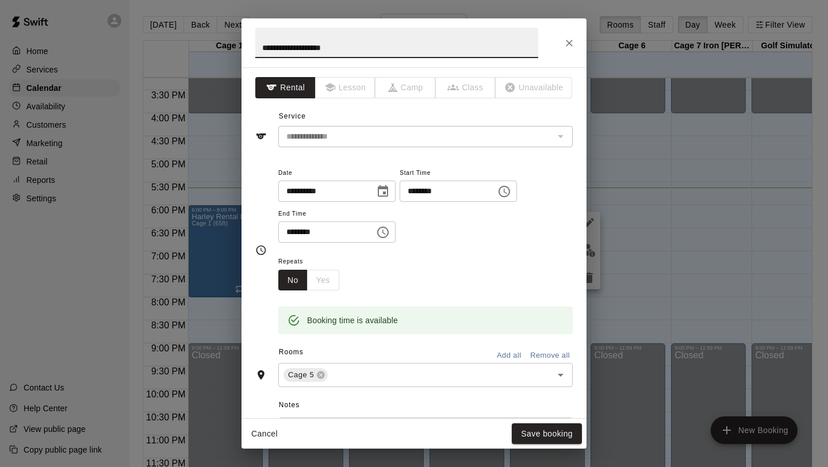
click at [301, 233] on input "********" at bounding box center [322, 231] width 89 height 21
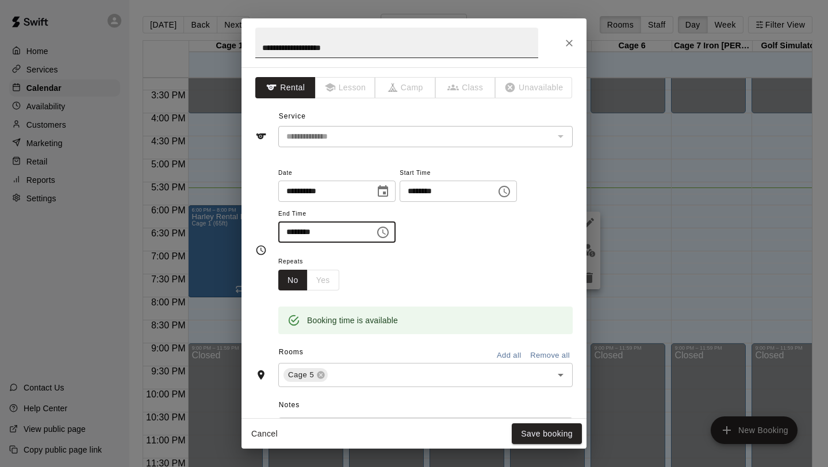
type input "********"
click at [316, 49] on input "**********" at bounding box center [396, 43] width 283 height 30
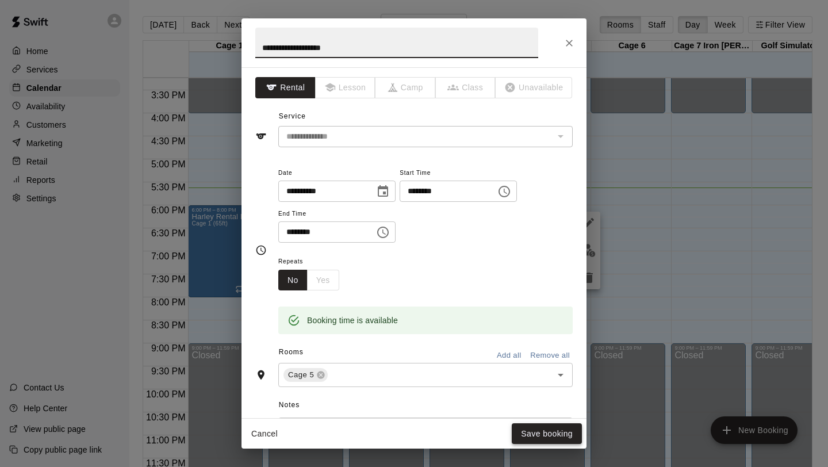
type input "**********"
click at [540, 432] on button "Save booking" at bounding box center [547, 433] width 70 height 21
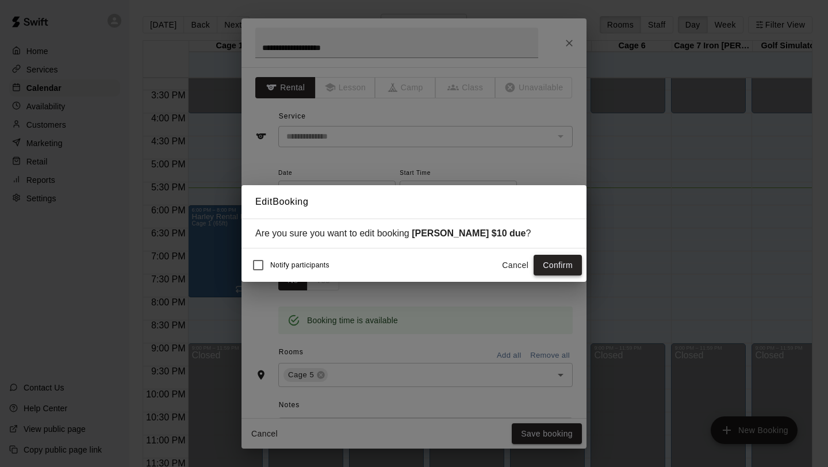
click at [543, 266] on button "Confirm" at bounding box center [557, 265] width 48 height 21
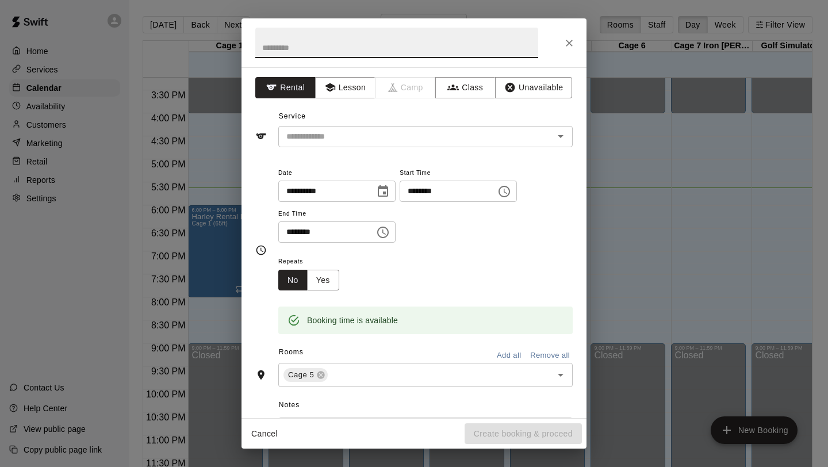
click at [567, 43] on icon "Close" at bounding box center [569, 43] width 7 height 7
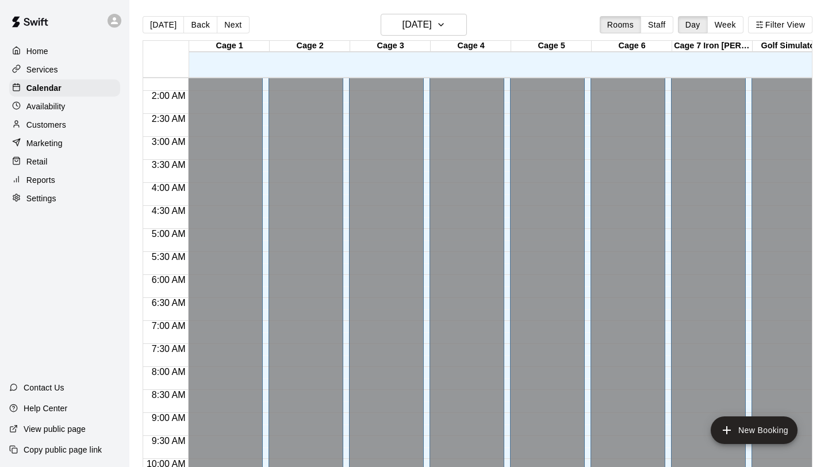
scroll to position [0, 0]
